Goal: Find contact information: Find contact information

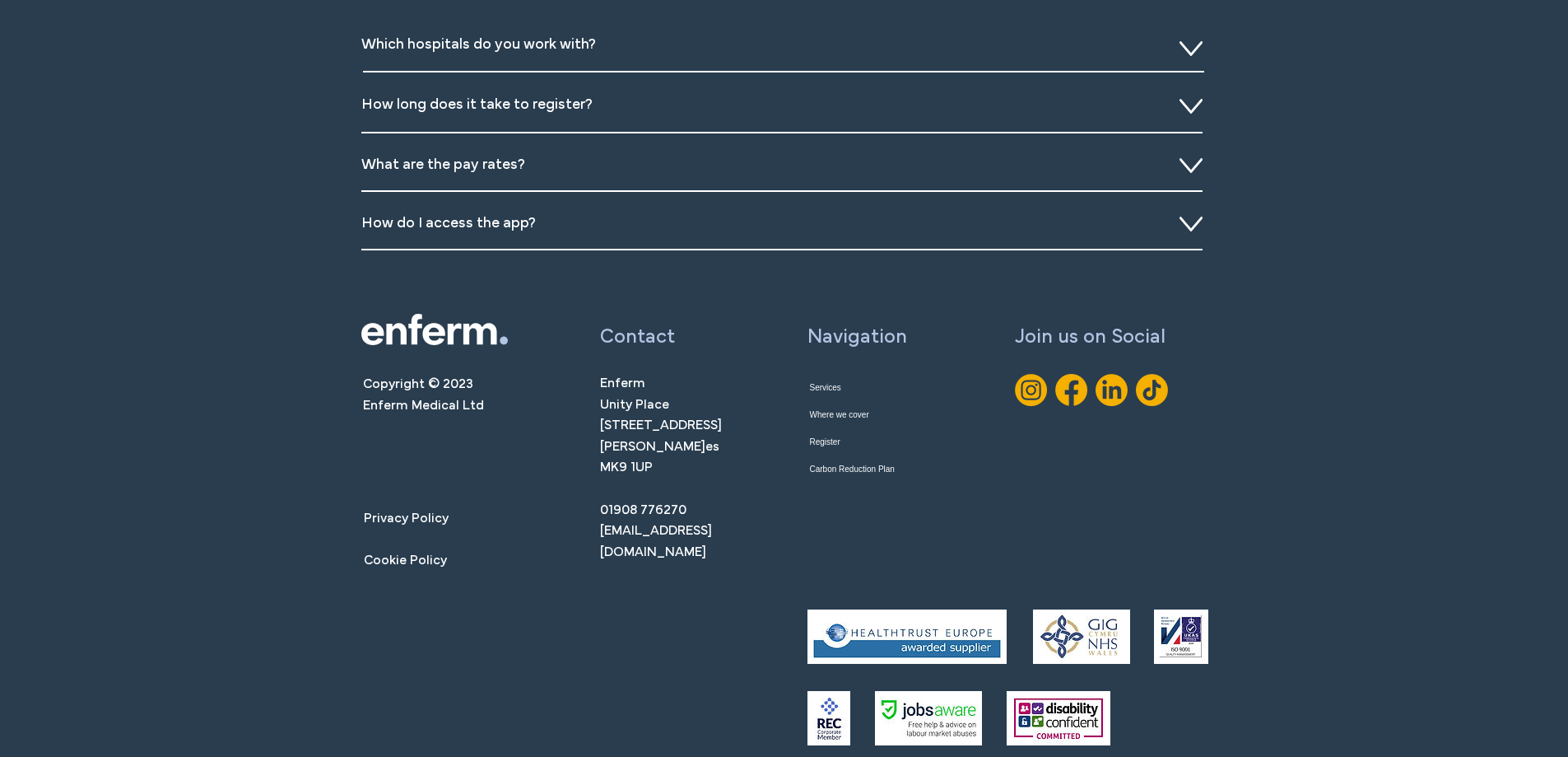
scroll to position [5932, 0]
click at [446, 521] on span "Privacy Policy" at bounding box center [424, 518] width 121 height 22
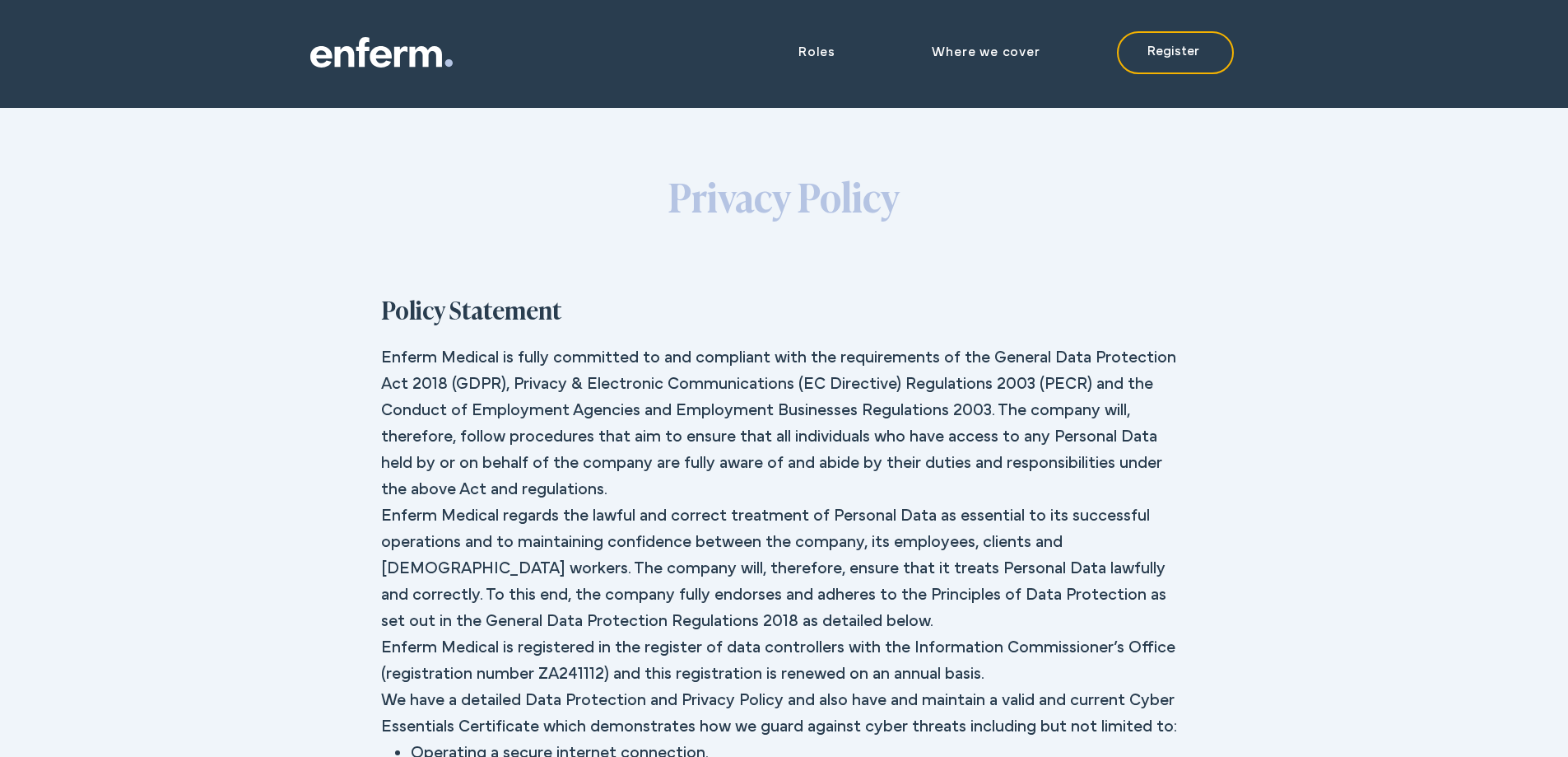
click at [332, 62] on icon at bounding box center [382, 52] width 142 height 31
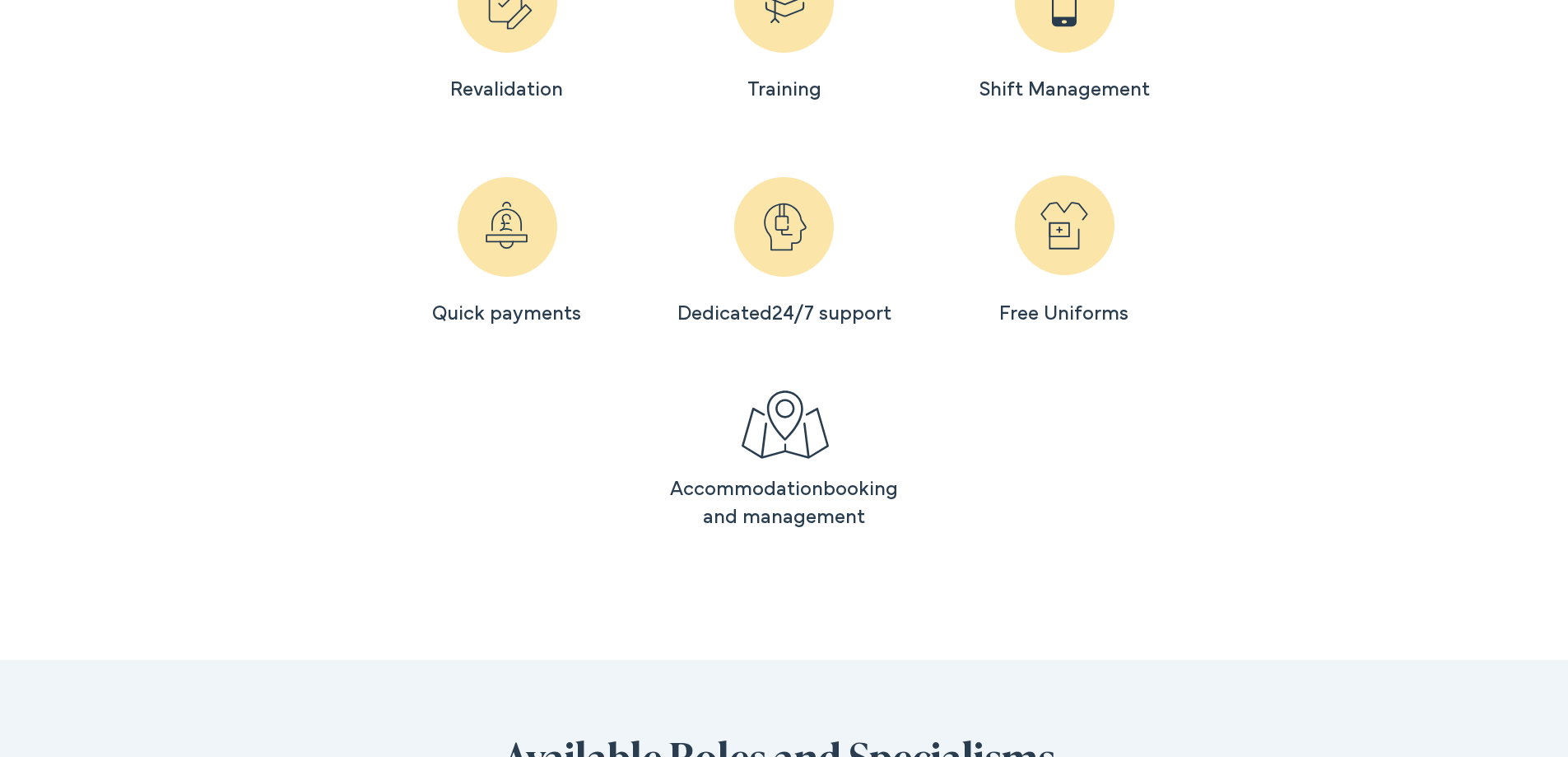
scroll to position [5932, 0]
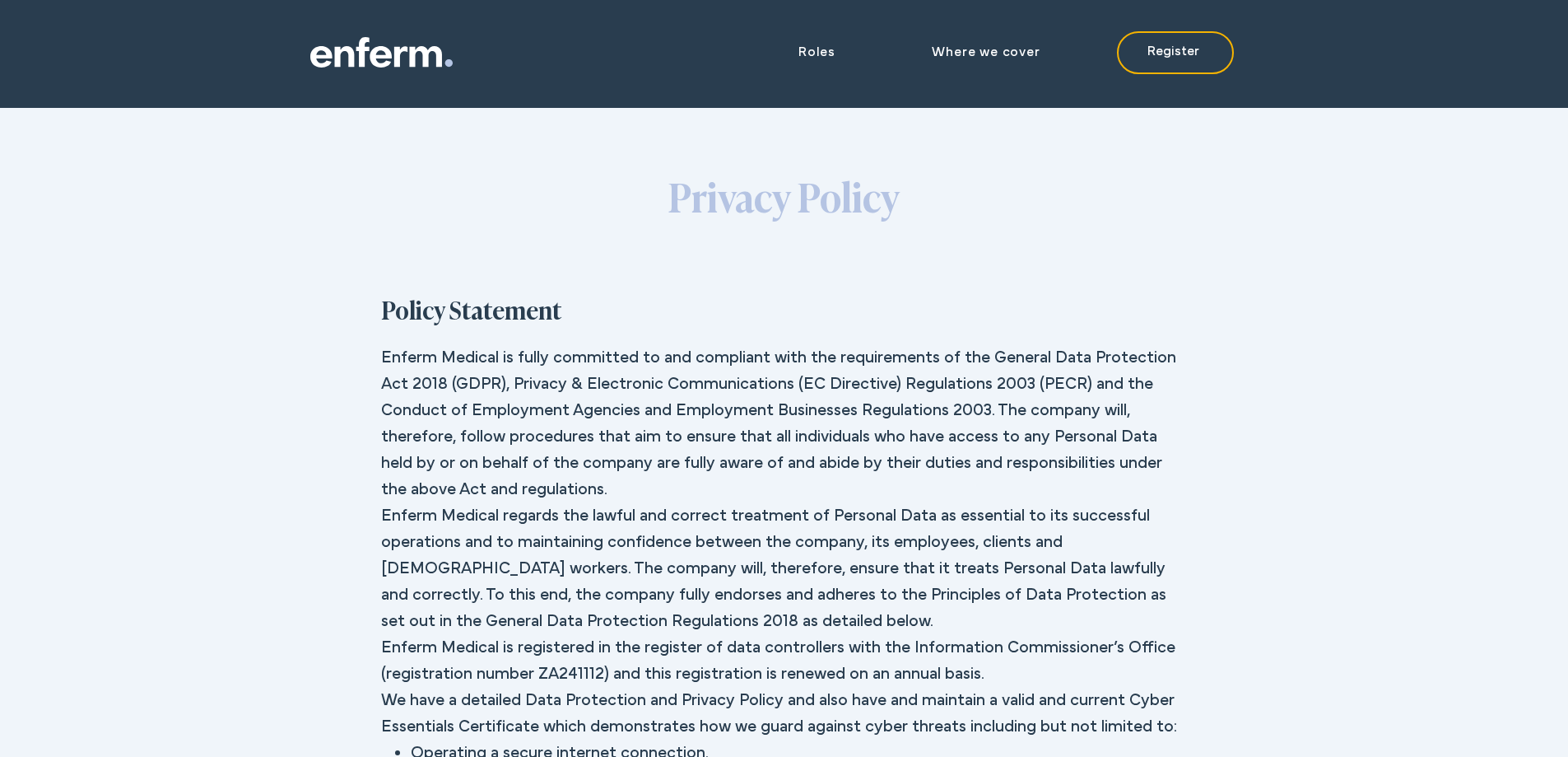
scroll to position [5932, 0]
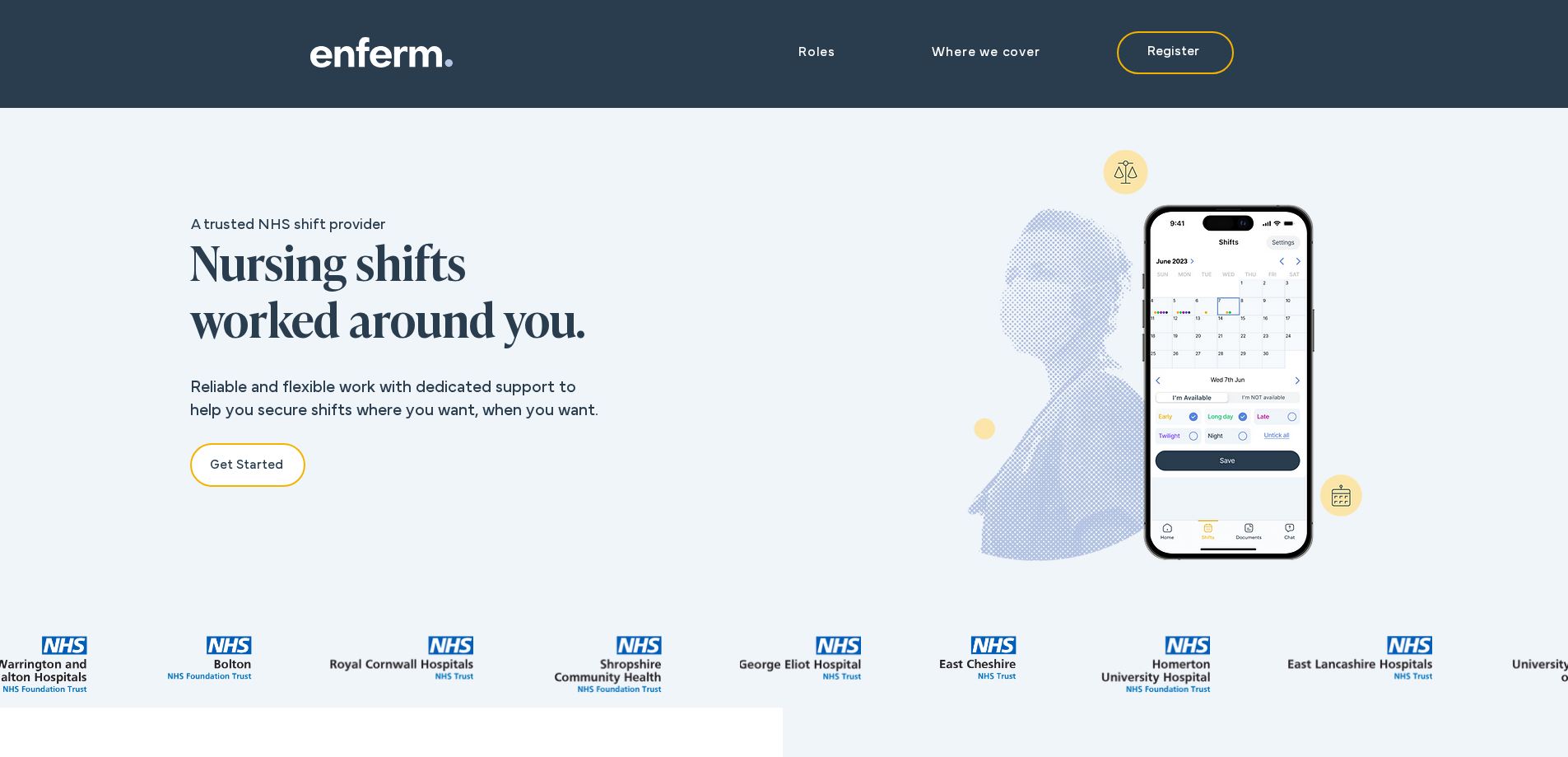
scroll to position [0, 1677]
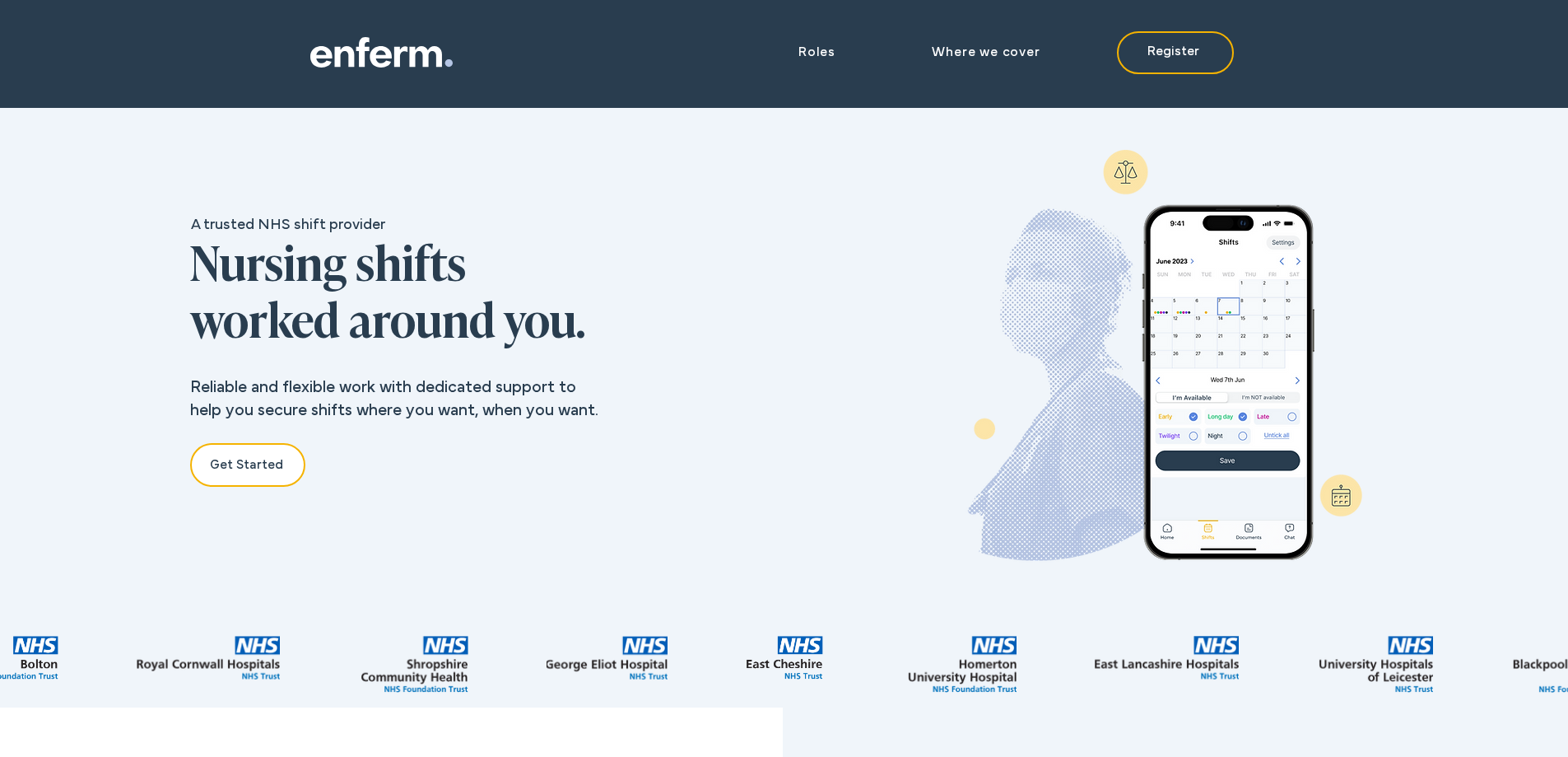
click at [328, 73] on div "Roles Mental Health Nurses Registered General Nurses ITU Nurses A&E Nurses Midw…" at bounding box center [784, 54] width 1568 height 108
click at [349, 53] on icon at bounding box center [344, 56] width 20 height 21
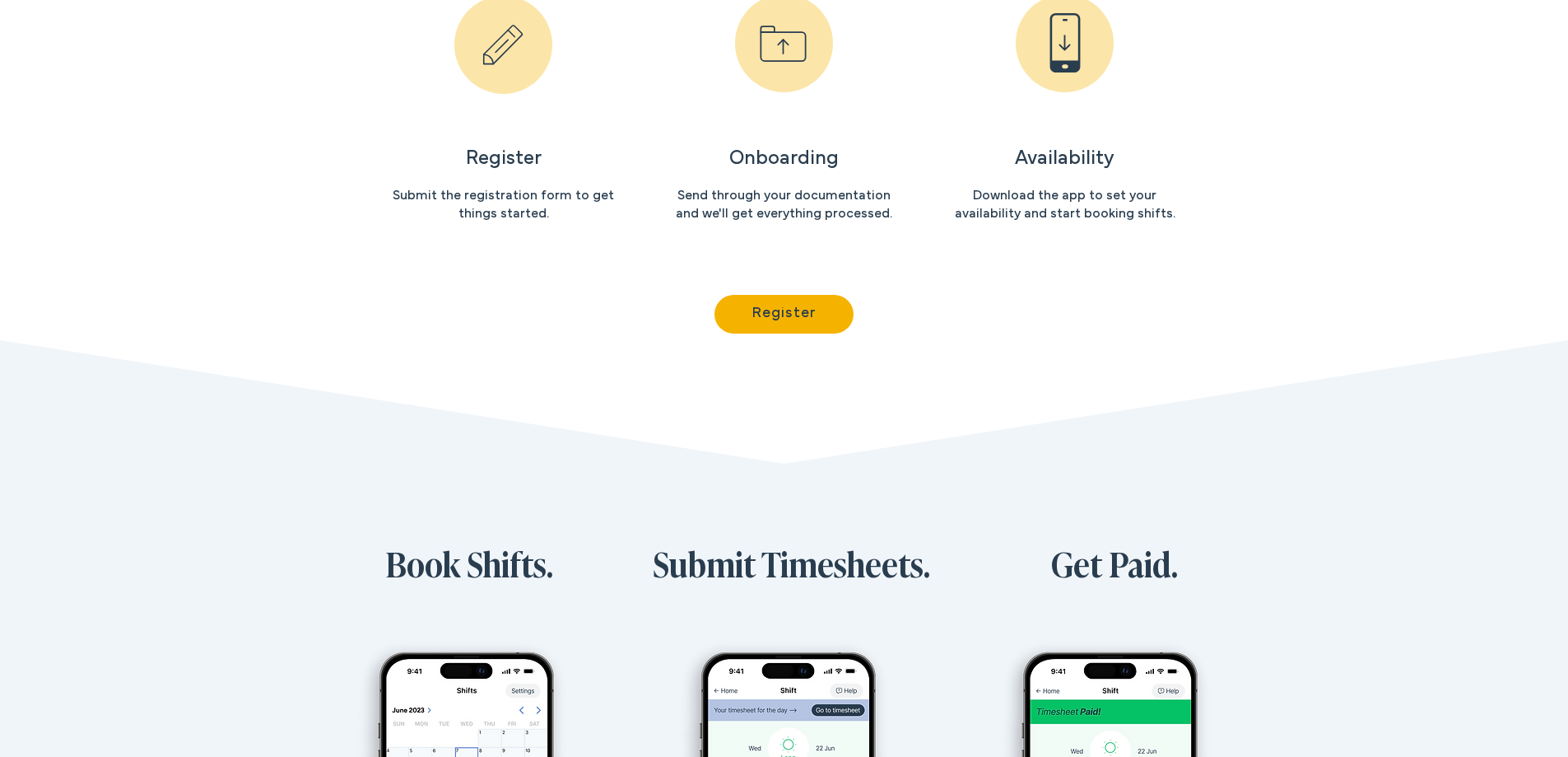
scroll to position [5932, 0]
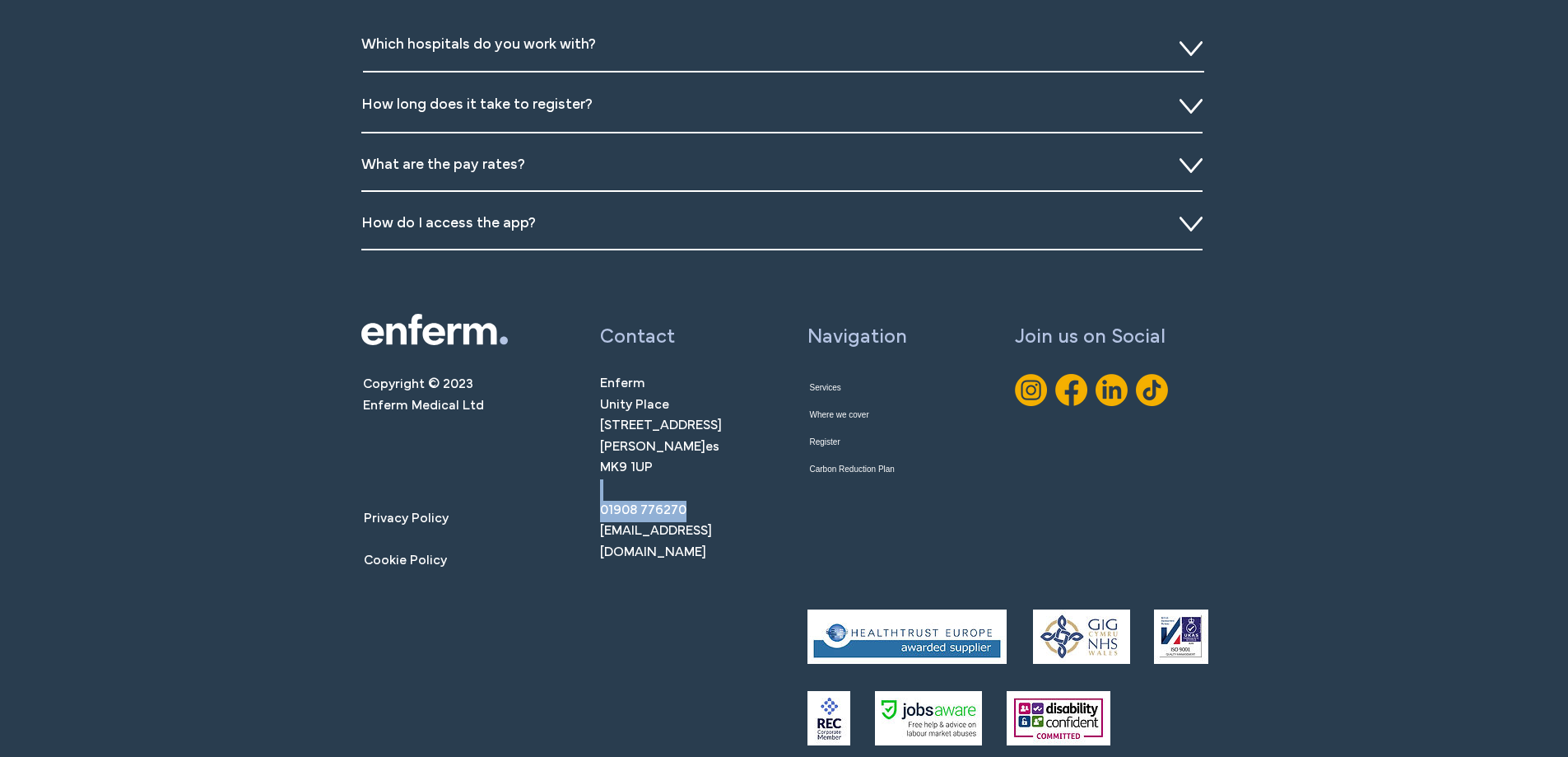
drag, startPoint x: 690, startPoint y: 511, endPoint x: 599, endPoint y: 495, distance: 92.4
click at [600, 495] on div "Enferm Unity Place [STREET_ADDRESS] [PERSON_NAME] es MK9 1UP ​ 01908 776270 [EM…" at bounding box center [674, 468] width 148 height 189
click at [687, 611] on div "Copyright © 2023 Enferm Medical Ltd Privacy Policy Cookie Policy Contact Enferm…" at bounding box center [784, 535] width 1568 height 484
drag, startPoint x: 695, startPoint y: 515, endPoint x: 602, endPoint y: 502, distance: 93.9
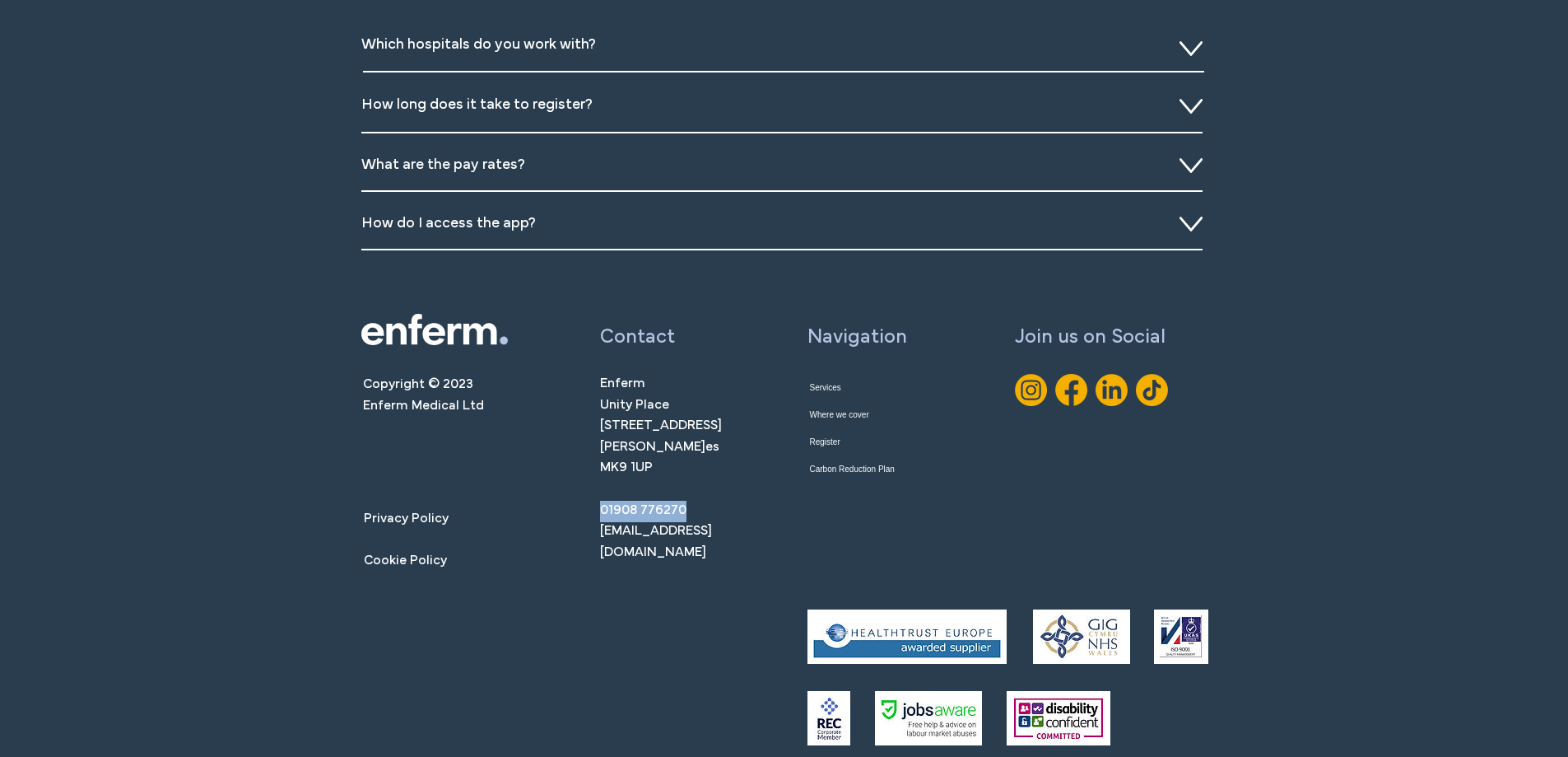
click at [602, 502] on p "01908 776270" at bounding box center [674, 511] width 148 height 22
copy link "01908 776270"
drag, startPoint x: 698, startPoint y: 544, endPoint x: 599, endPoint y: 537, distance: 99.2
click at [599, 537] on div "Copyright © 2023 Enferm Medical Ltd Privacy Policy Cookie Policy Contact Enferm…" at bounding box center [784, 535] width 1568 height 484
copy link "[EMAIL_ADDRESS][DOMAIN_NAME]"
